Goal: Task Accomplishment & Management: Use online tool/utility

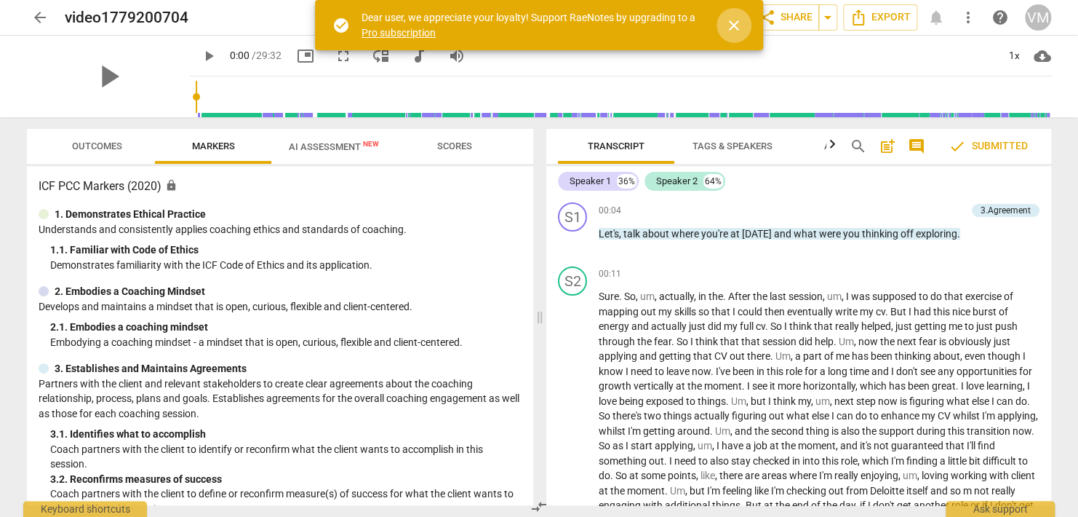
click at [733, 31] on span "close" at bounding box center [733, 25] width 17 height 17
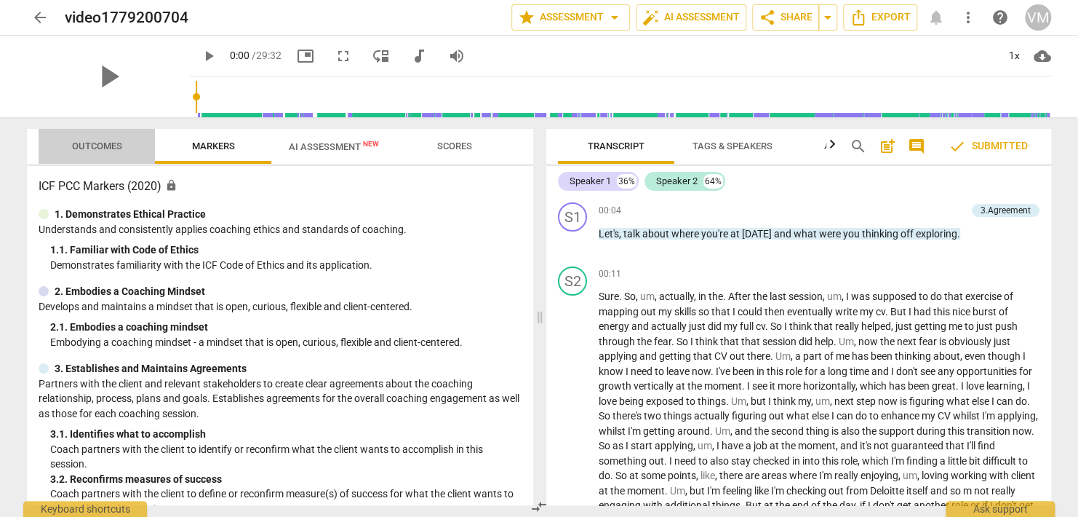
click at [111, 156] on button "Outcomes" at bounding box center [97, 146] width 116 height 35
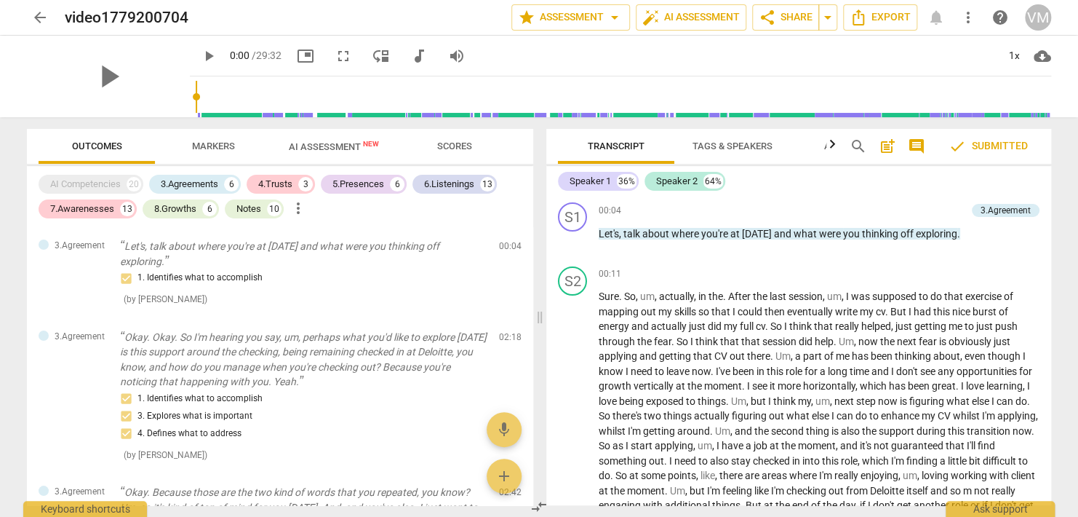
click at [41, 20] on span "arrow_back" at bounding box center [39, 17] width 17 height 17
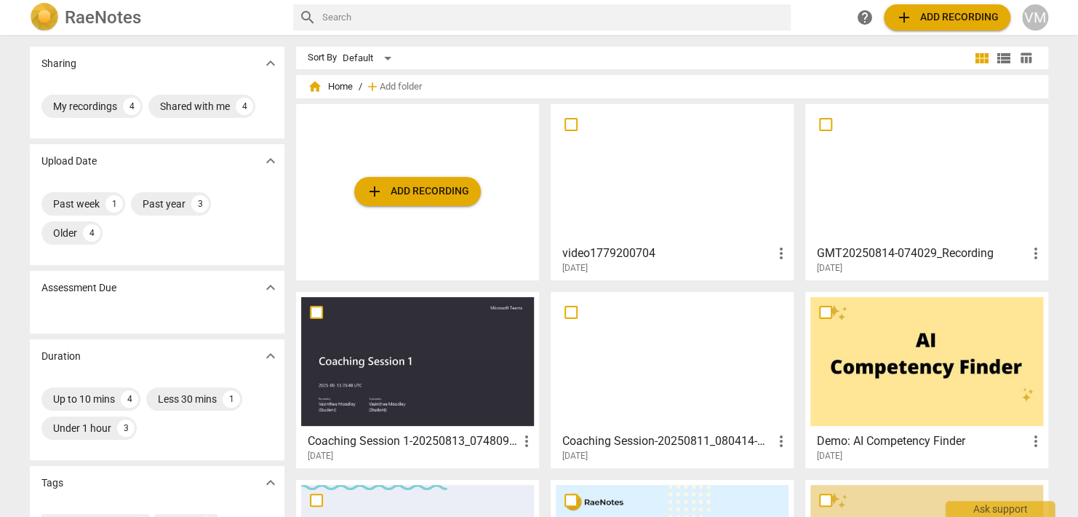
click at [583, 186] on div at bounding box center [672, 173] width 233 height 129
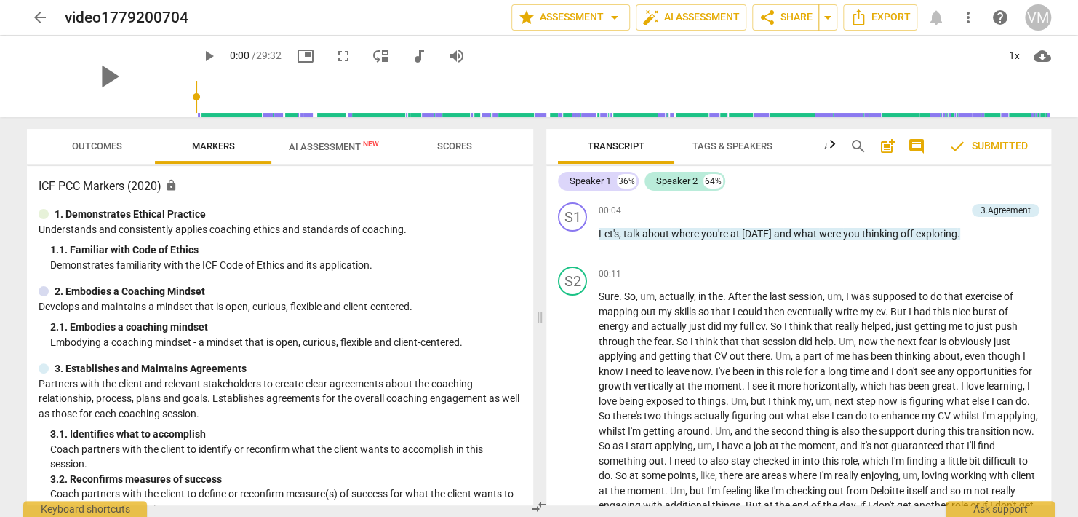
click at [91, 141] on span "Outcomes" at bounding box center [97, 145] width 50 height 11
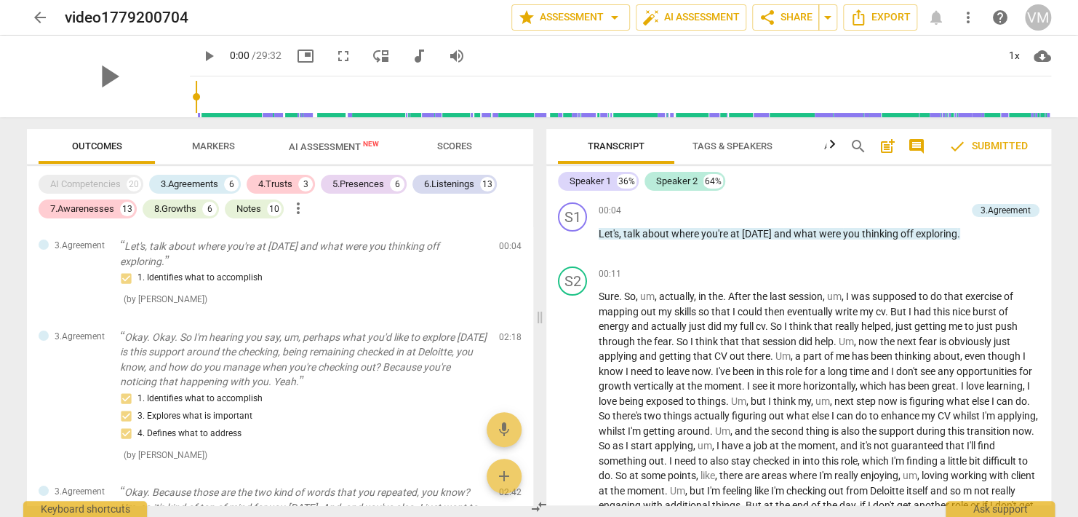
click at [306, 145] on span "AI Assessment New" at bounding box center [334, 146] width 90 height 11
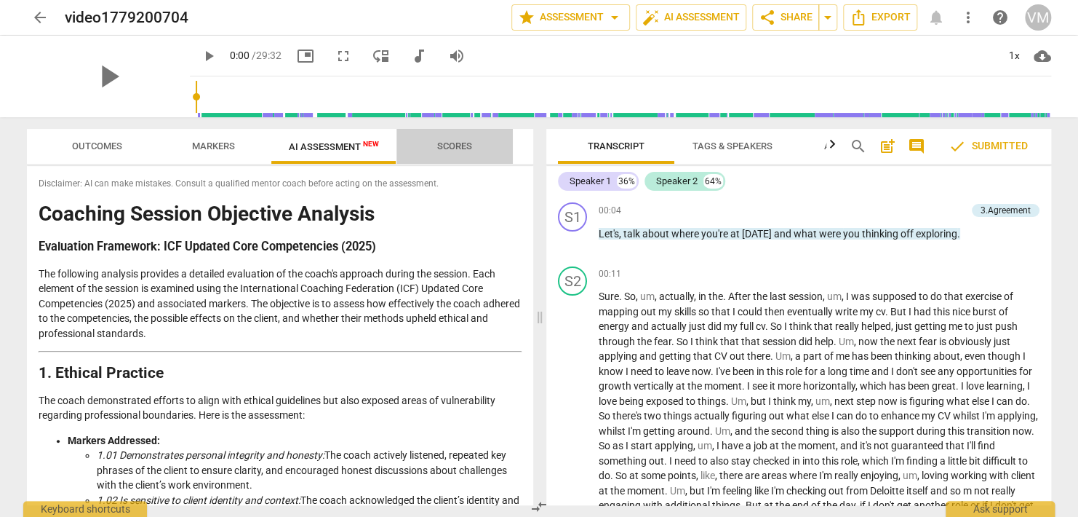
click at [448, 146] on span "Scores" at bounding box center [454, 145] width 35 height 11
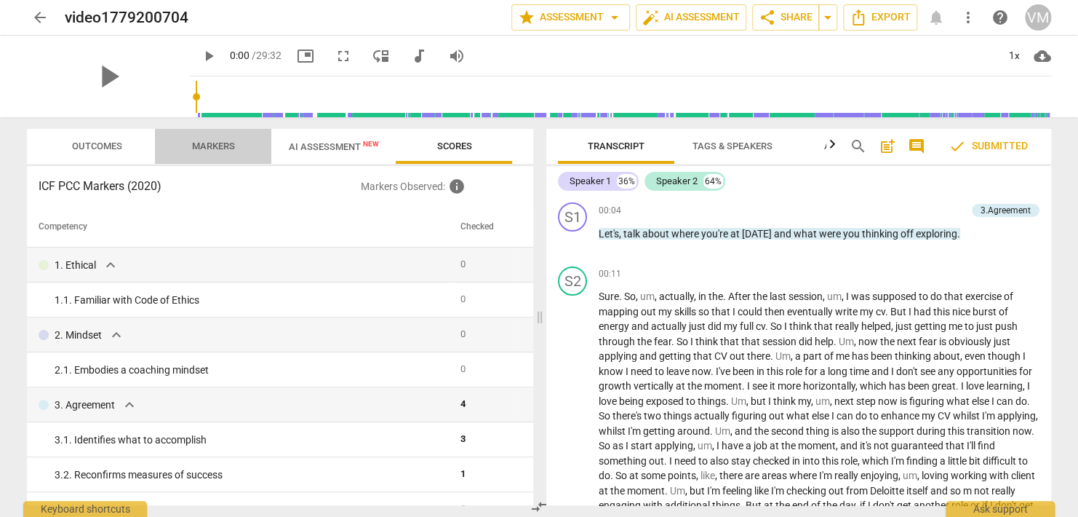
click at [205, 143] on span "Markers" at bounding box center [213, 145] width 43 height 11
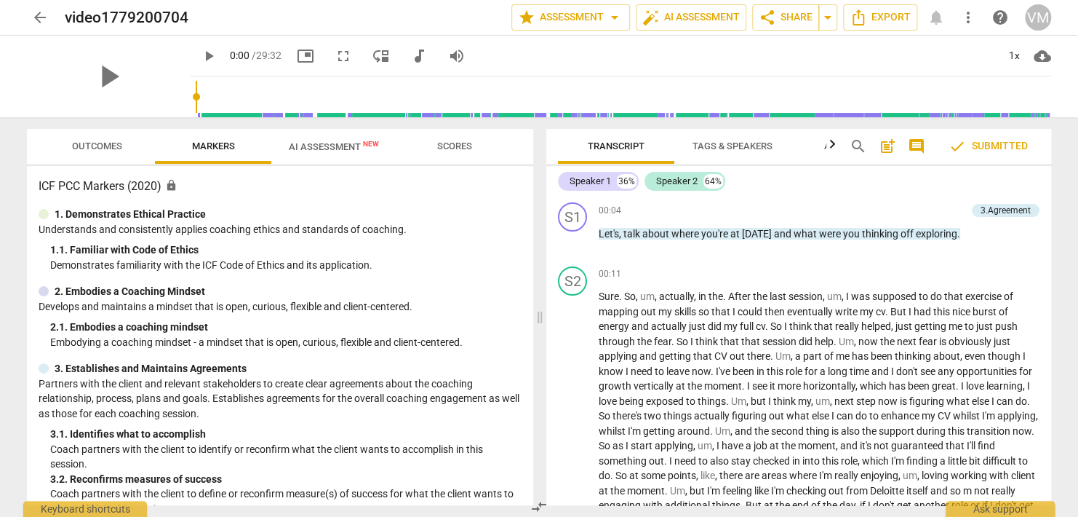
click at [104, 150] on span "Outcomes" at bounding box center [97, 145] width 50 height 11
